Goal: Find specific page/section: Find specific page/section

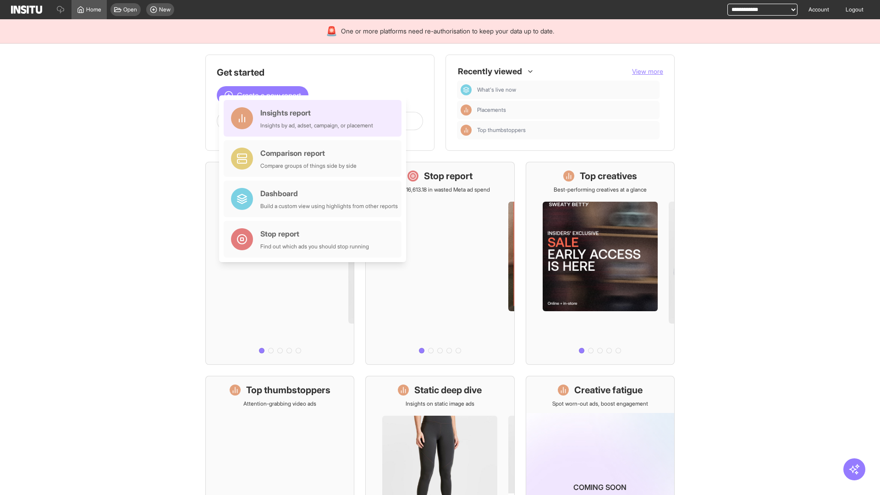
click at [315, 118] on div "Insights report Insights by ad, adset, campaign, or placement" at bounding box center [316, 118] width 113 height 22
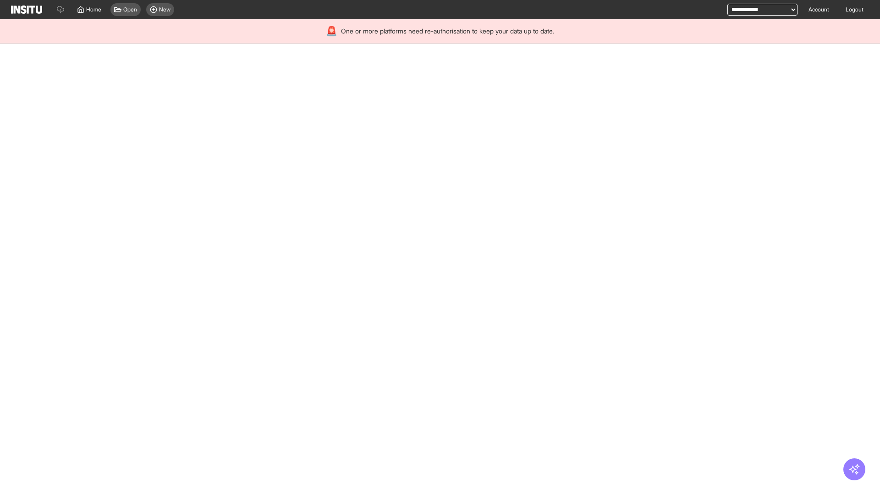
select select "**"
